Goal: Task Accomplishment & Management: Manage account settings

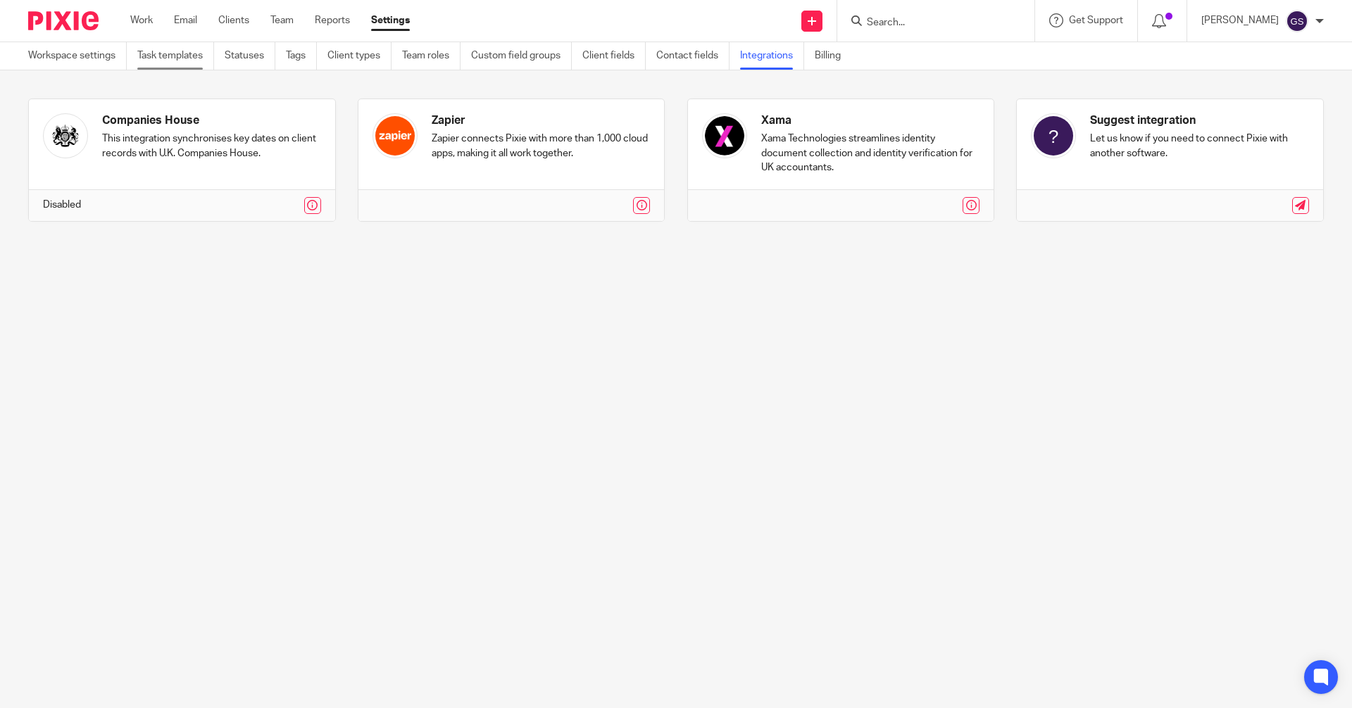
click at [163, 51] on link "Task templates" at bounding box center [175, 55] width 77 height 27
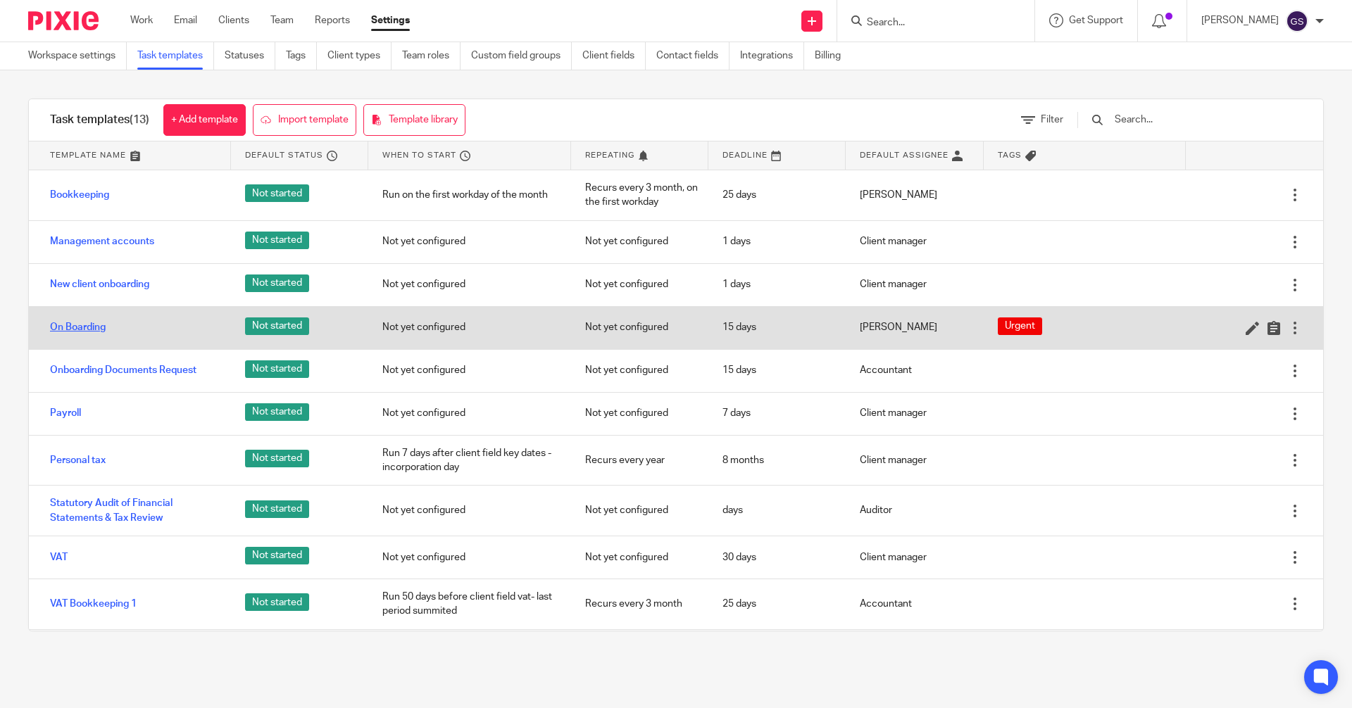
click at [84, 328] on link "On Boarding" at bounding box center [78, 327] width 56 height 14
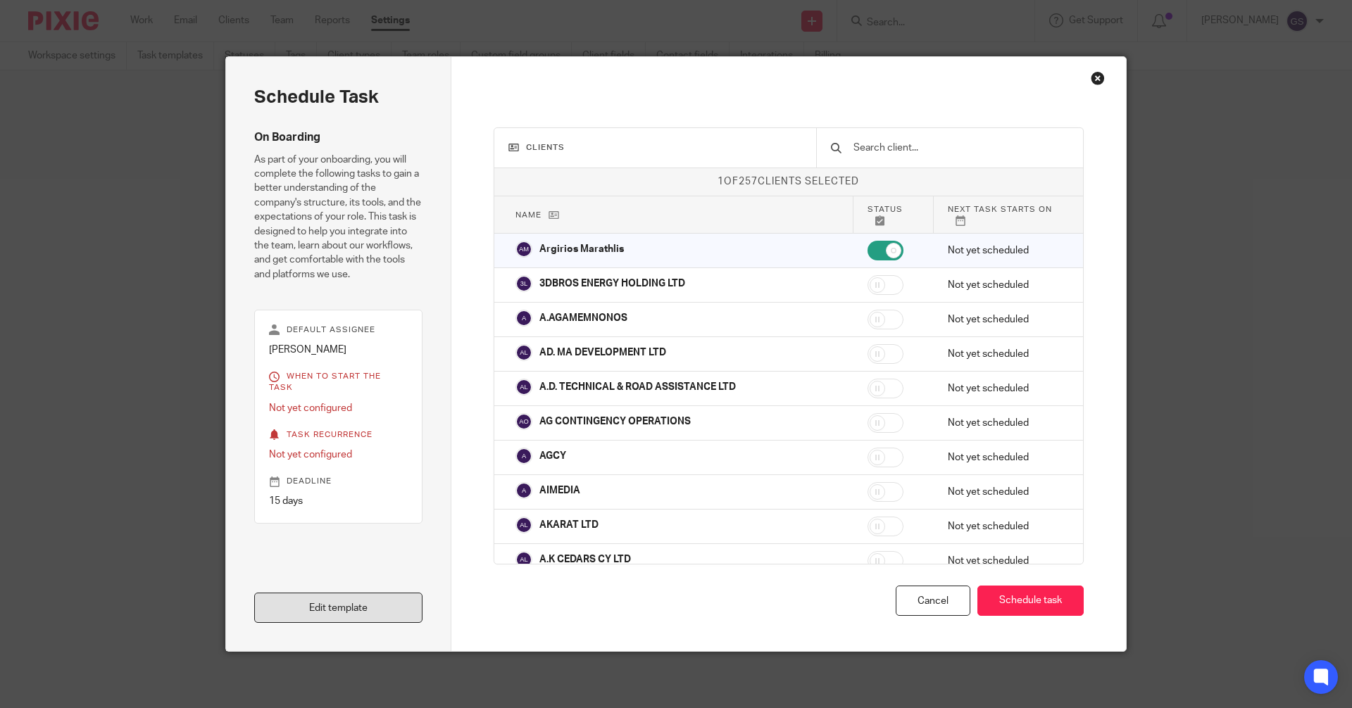
click at [343, 610] on link "Edit template" at bounding box center [338, 608] width 168 height 30
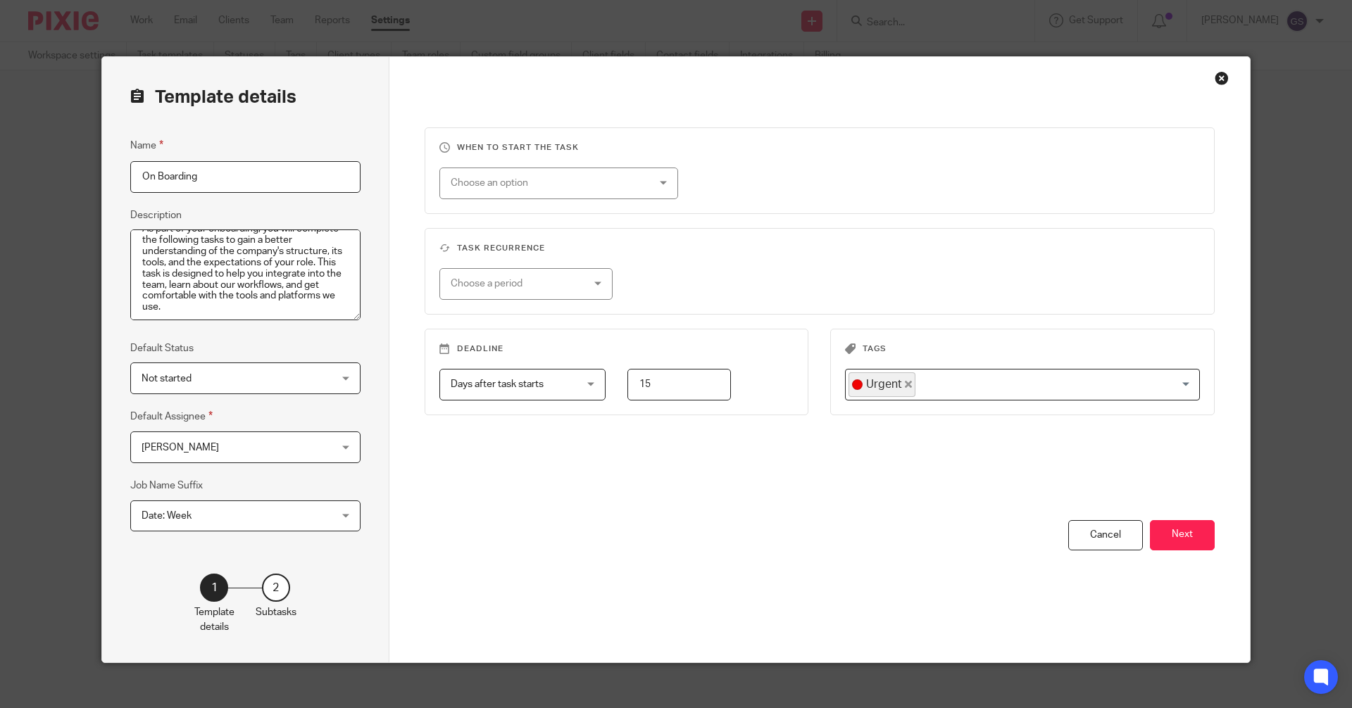
scroll to position [23, 0]
click at [1218, 80] on div "Close this dialog window" at bounding box center [1221, 78] width 14 height 14
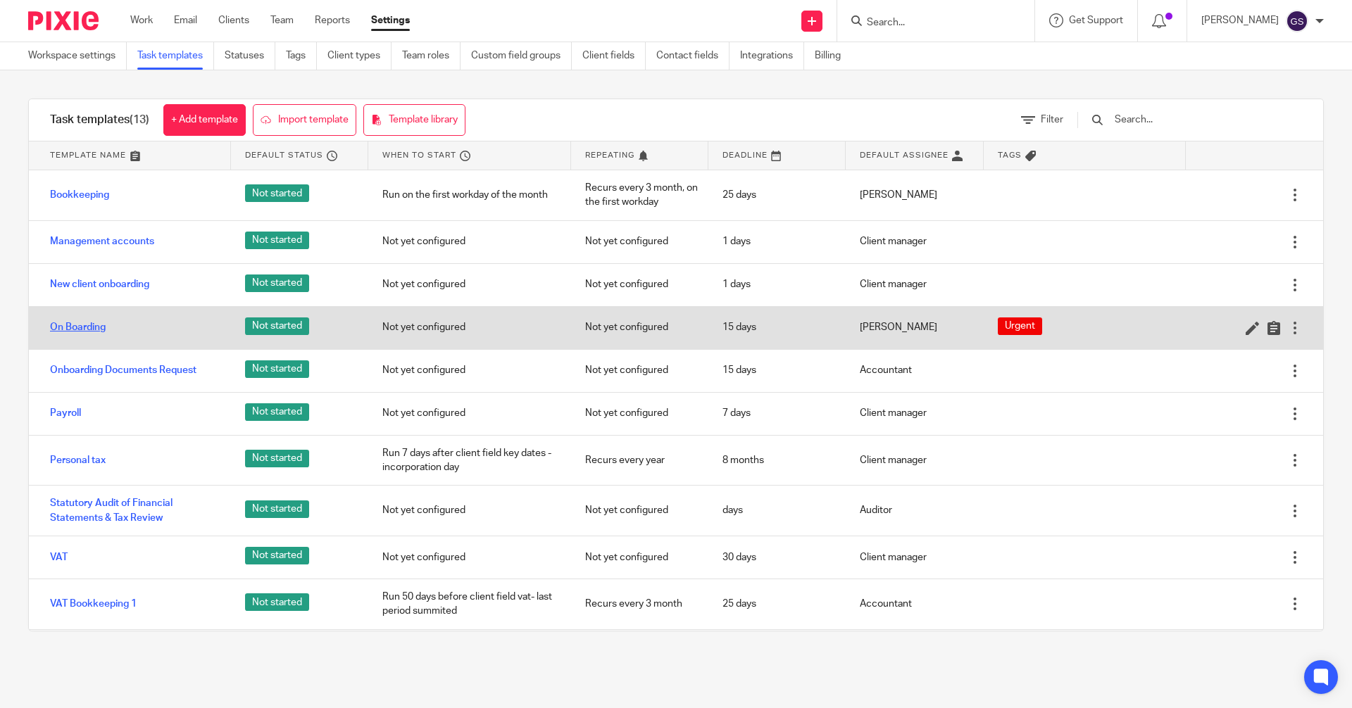
click at [62, 327] on link "On Boarding" at bounding box center [78, 327] width 56 height 14
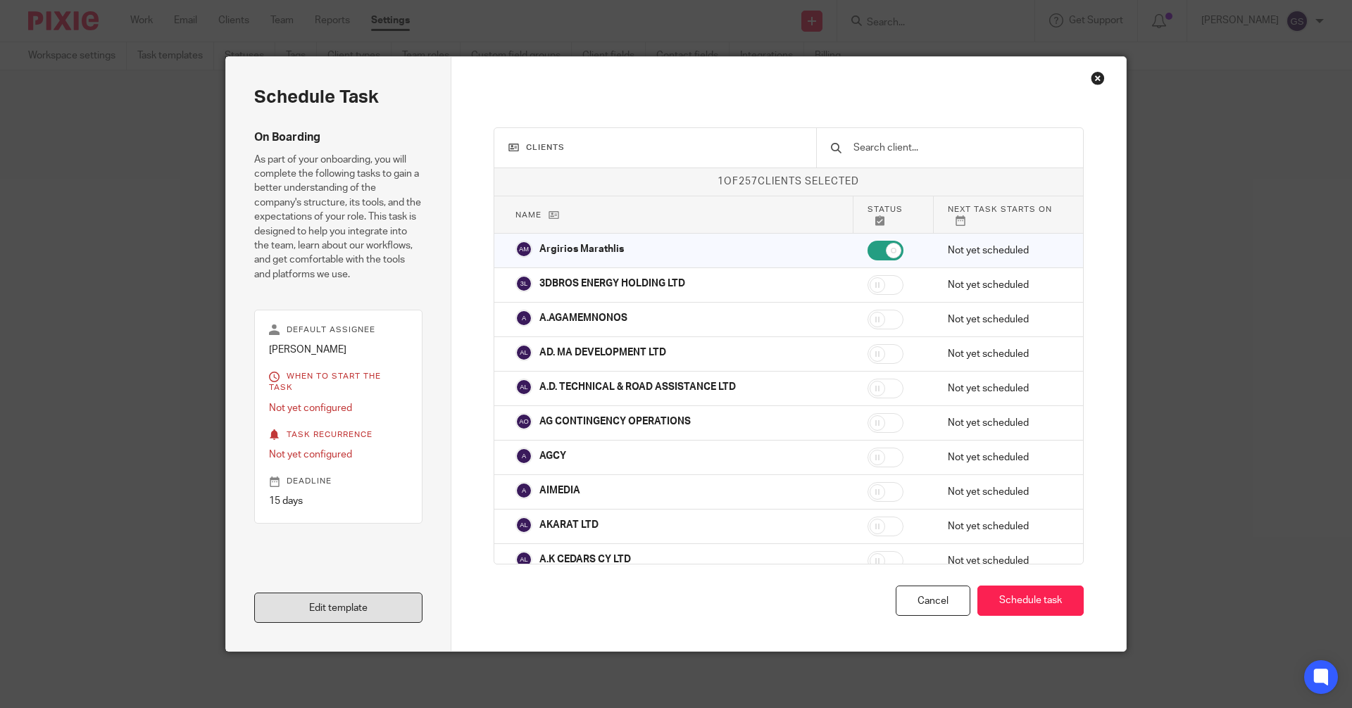
click at [317, 612] on link "Edit template" at bounding box center [338, 608] width 168 height 30
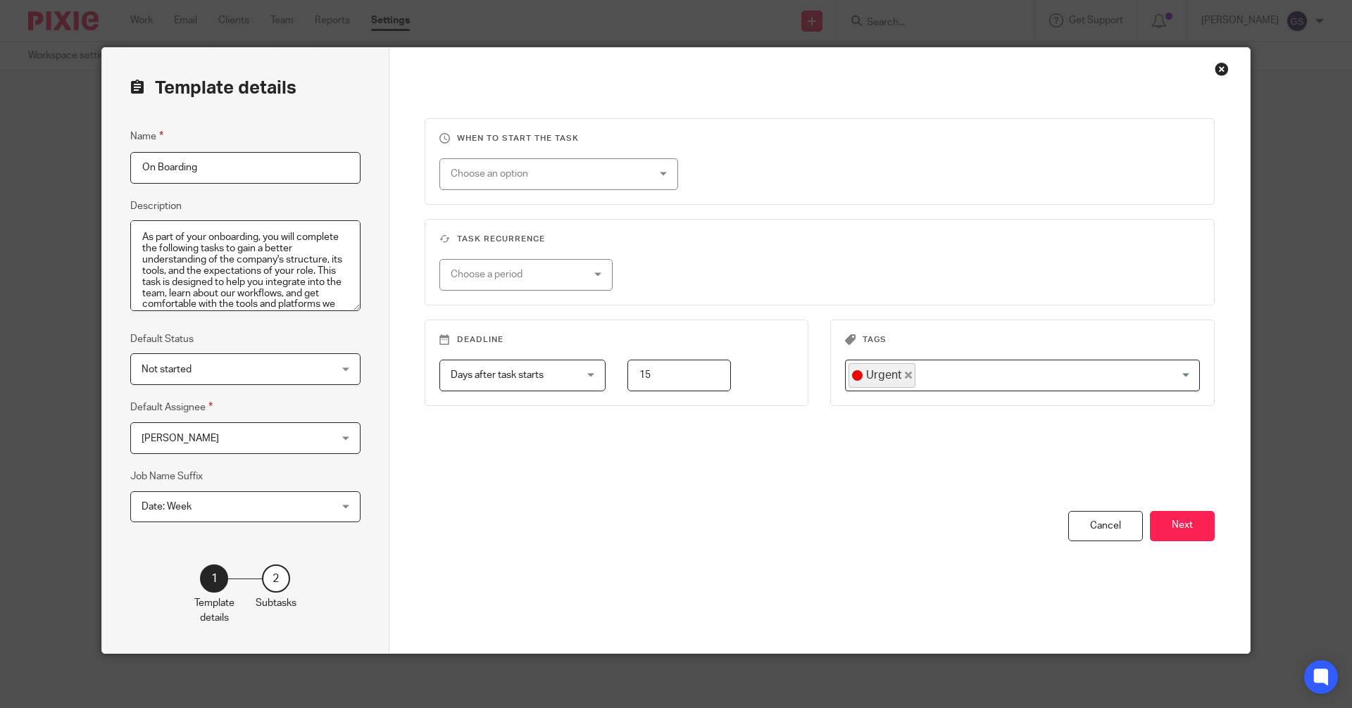
scroll to position [11, 0]
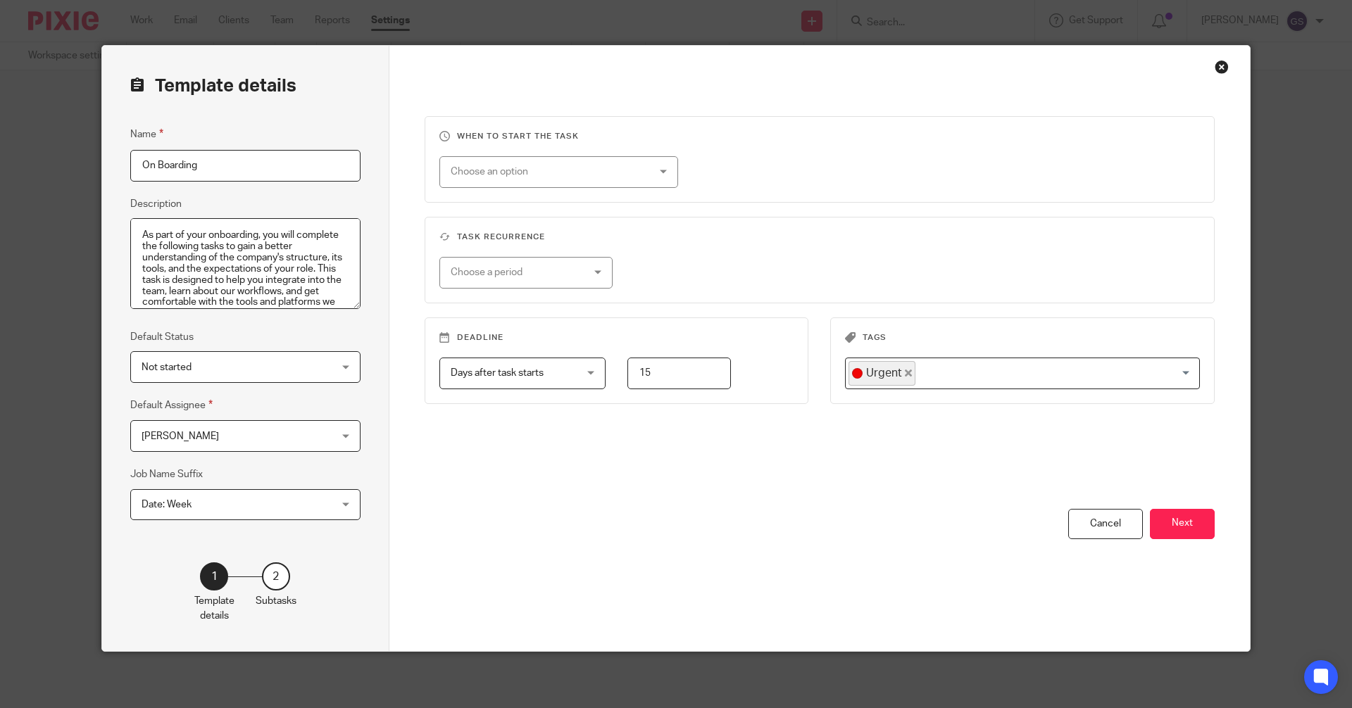
click at [1218, 65] on div "Close this dialog window" at bounding box center [1221, 67] width 14 height 14
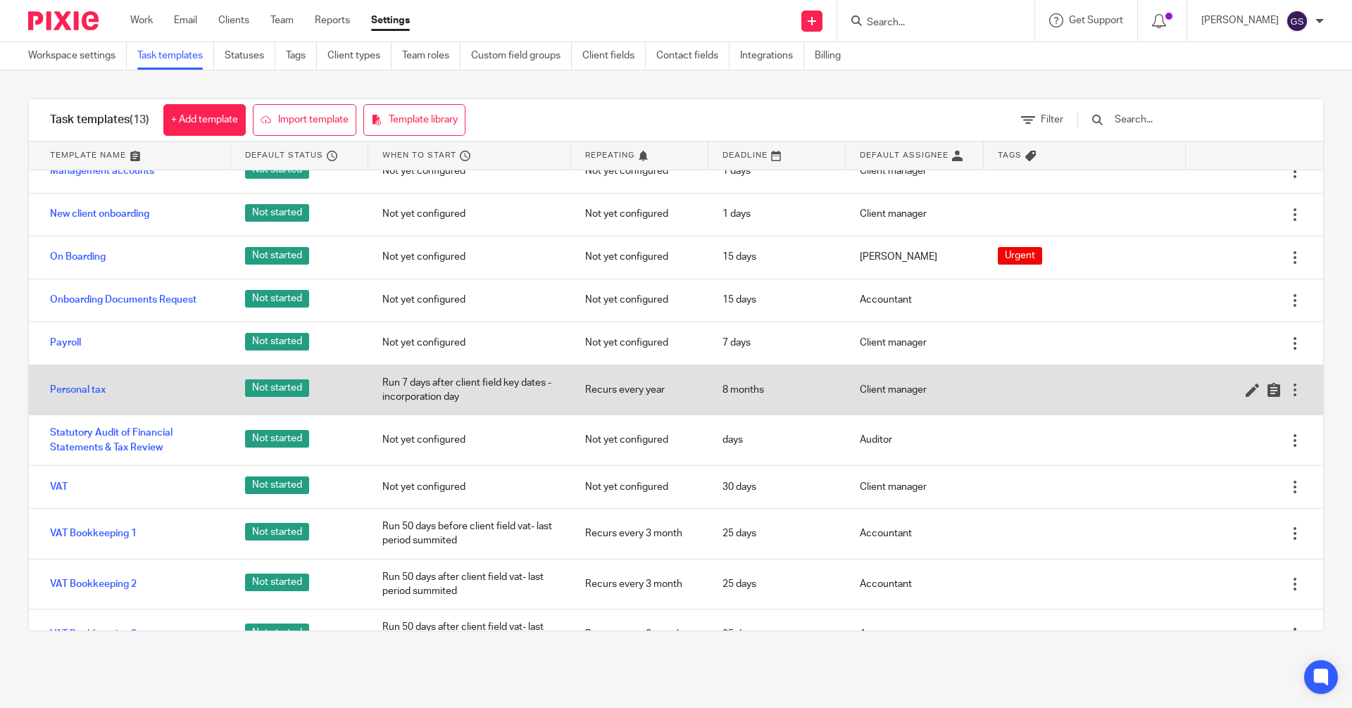
scroll to position [141, 0]
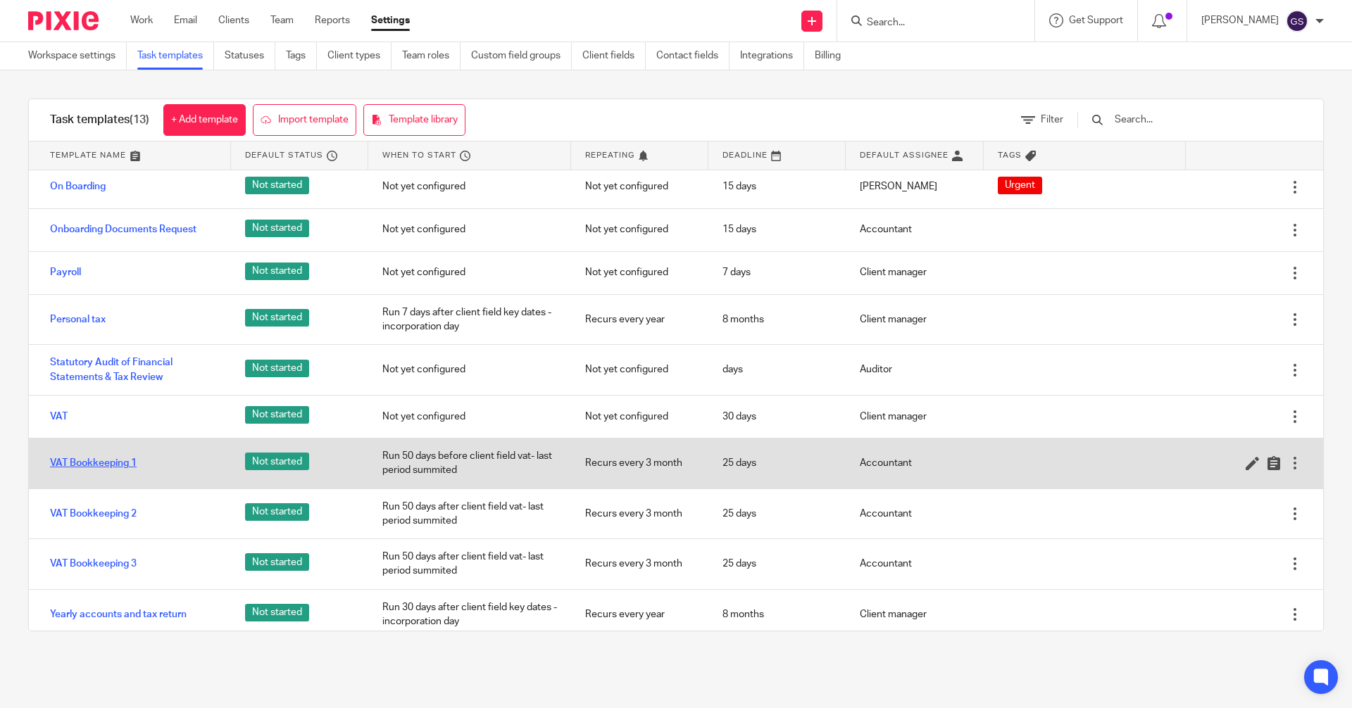
click at [84, 462] on link "VAT Bookkeeping 1" at bounding box center [93, 463] width 87 height 14
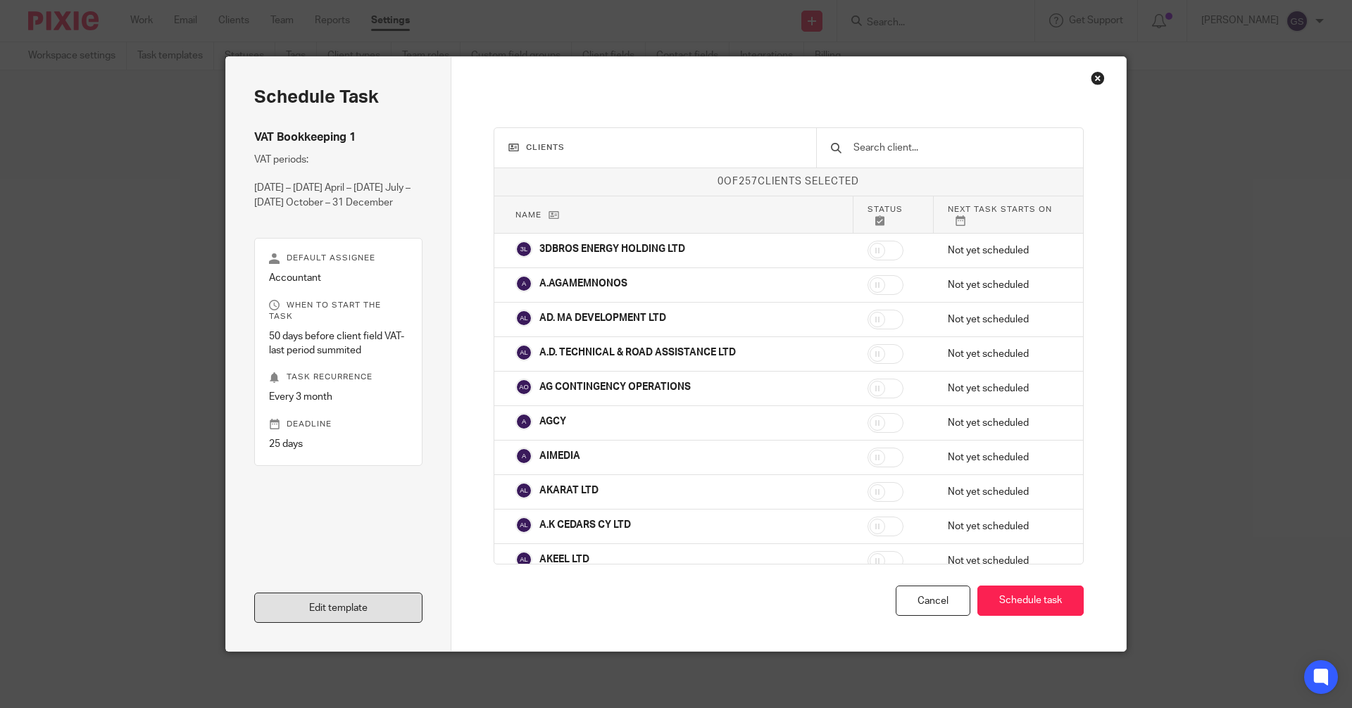
click at [346, 603] on link "Edit template" at bounding box center [338, 608] width 168 height 30
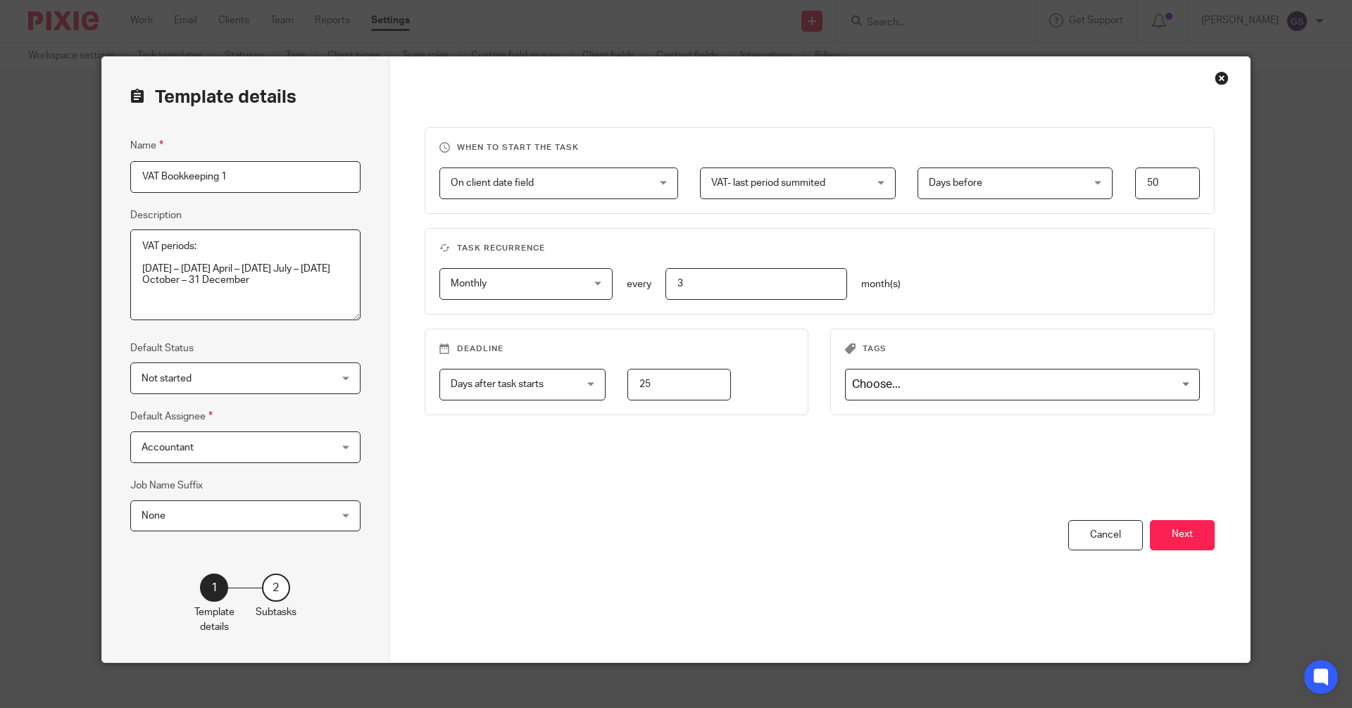
click at [275, 587] on div "2" at bounding box center [276, 588] width 28 height 28
click at [1175, 531] on button "Next" at bounding box center [1182, 535] width 65 height 30
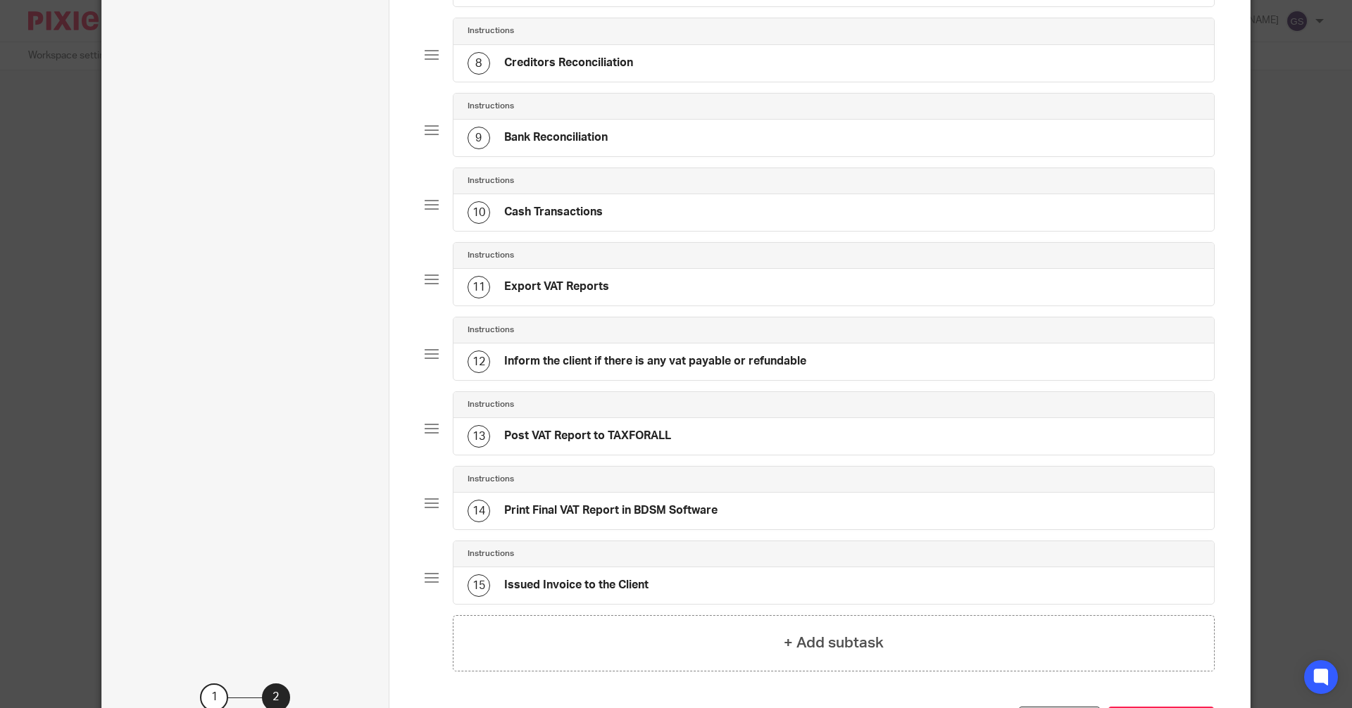
scroll to position [704, 0]
